Goal: Navigation & Orientation: Understand site structure

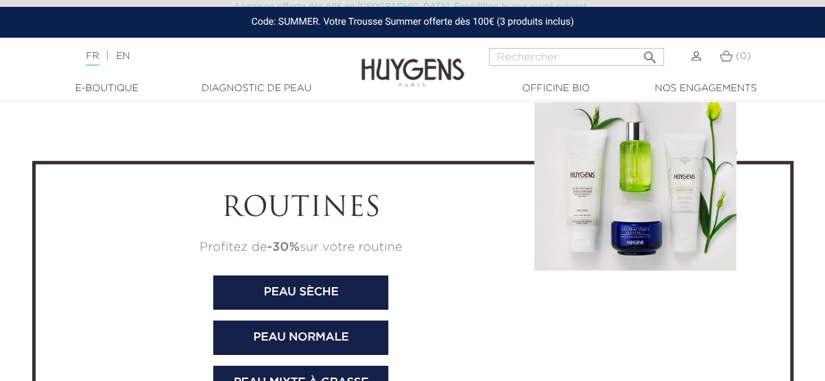
scroll to position [4281, 0]
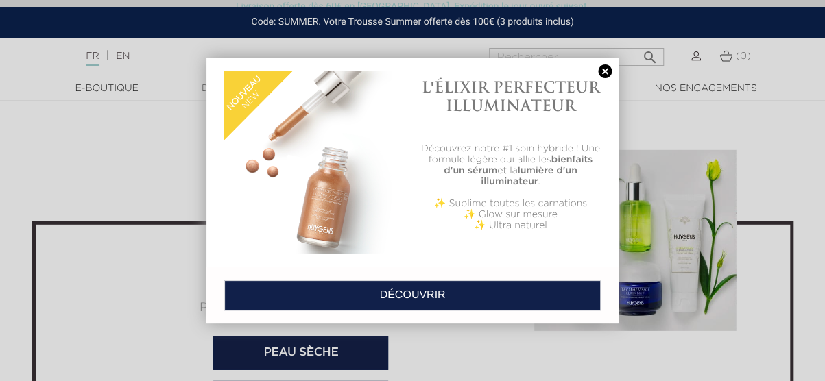
click at [605, 75] on link at bounding box center [604, 71] width 19 height 14
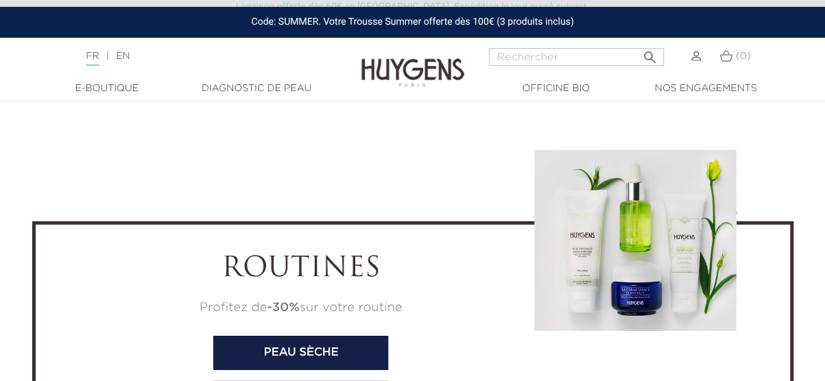
click at [635, 249] on img at bounding box center [635, 240] width 202 height 181
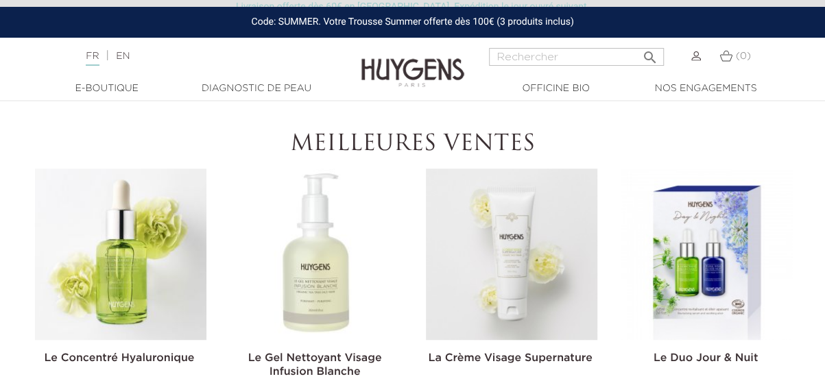
scroll to position [308, 0]
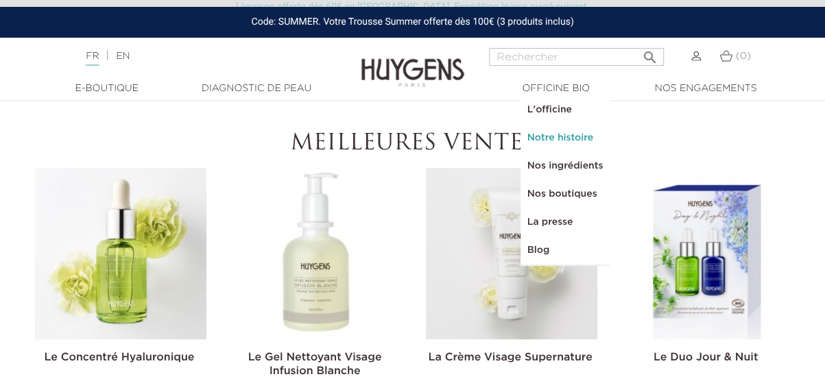
click at [547, 141] on link "Notre histoire" at bounding box center [565, 138] width 90 height 28
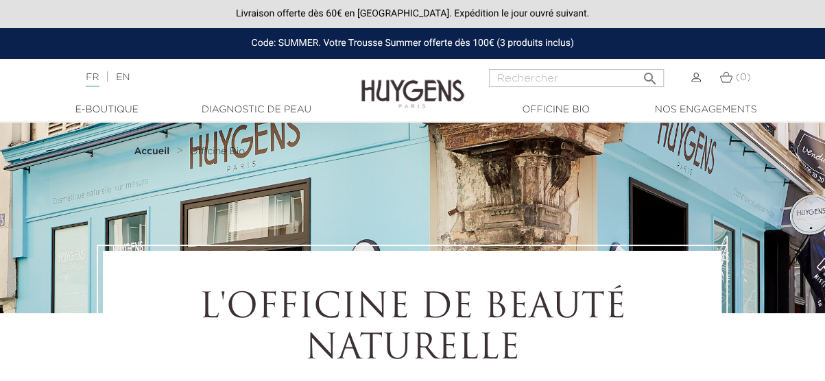
select select "FR"
